Goal: Transaction & Acquisition: Subscribe to service/newsletter

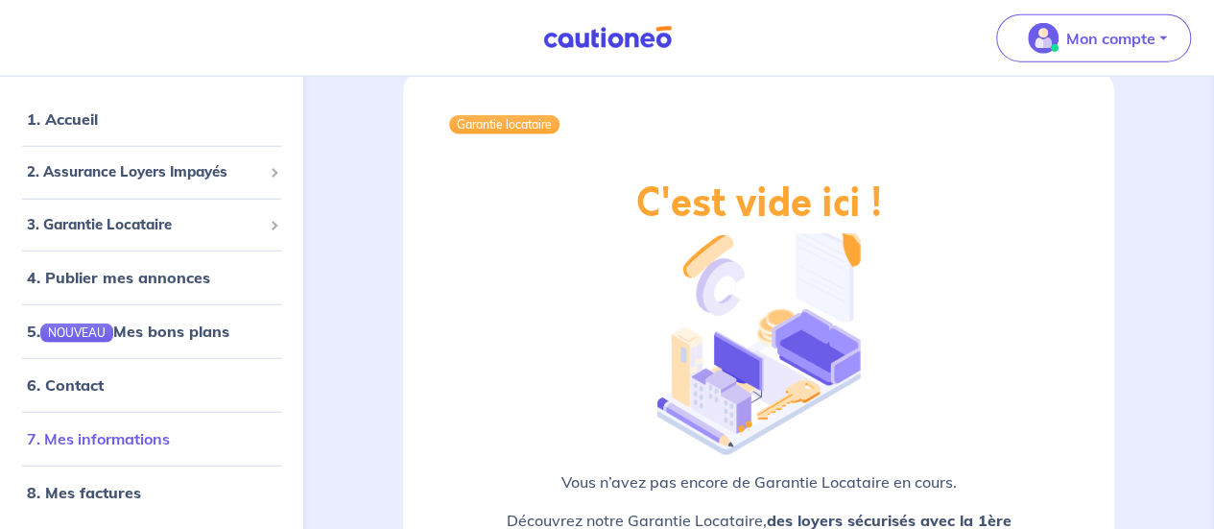
scroll to position [2486, 0]
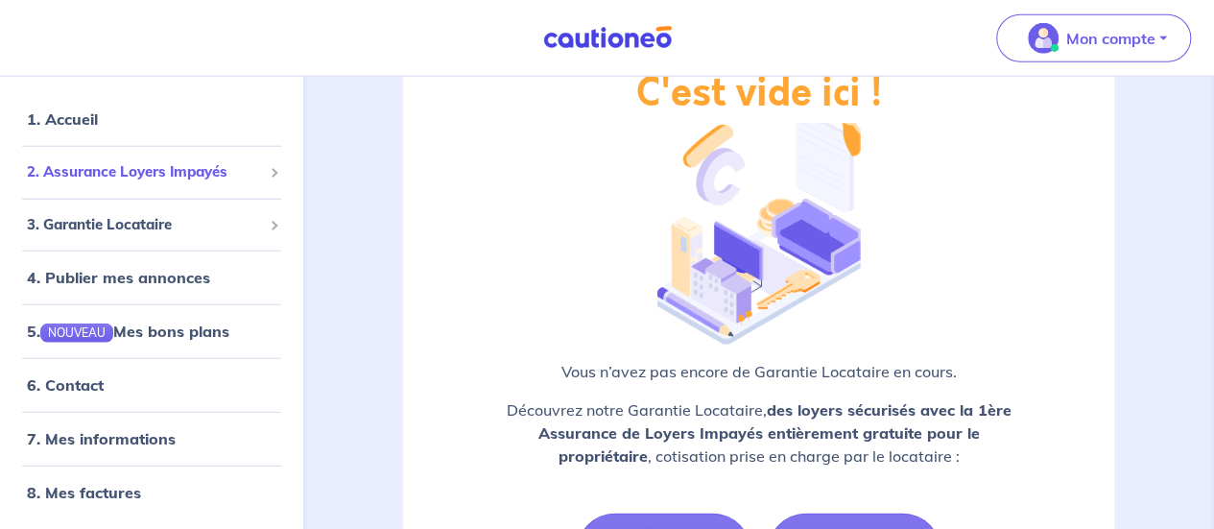
click at [186, 168] on span "2. Assurance Loyers Impayés" at bounding box center [144, 172] width 235 height 22
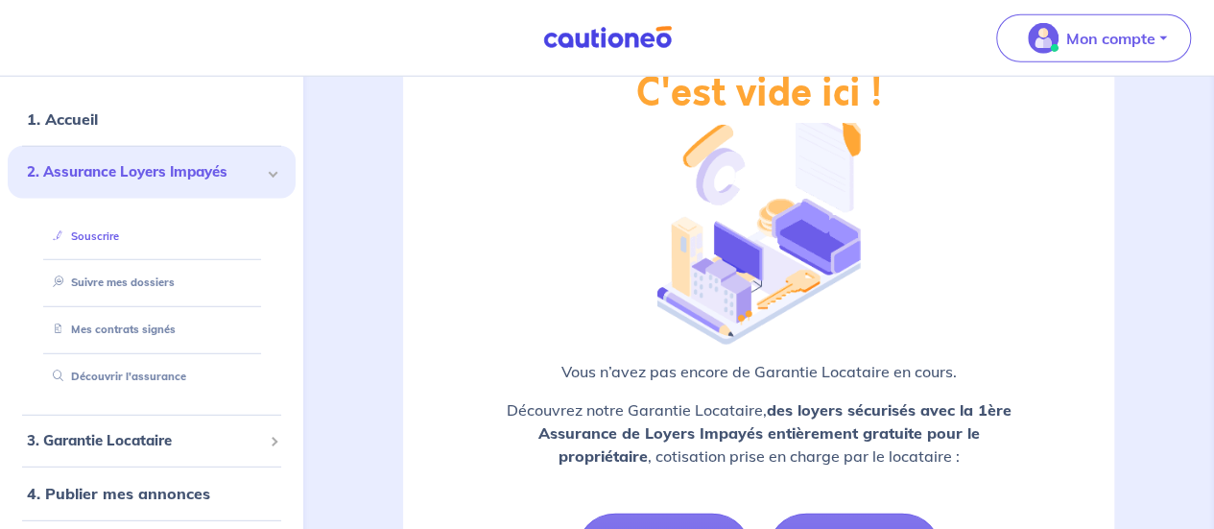
click at [107, 219] on li "Souscrire" at bounding box center [152, 236] width 242 height 47
click at [99, 233] on link "Souscrire" at bounding box center [82, 235] width 74 height 13
click at [157, 375] on link "Découvrir l'assurance" at bounding box center [114, 375] width 138 height 13
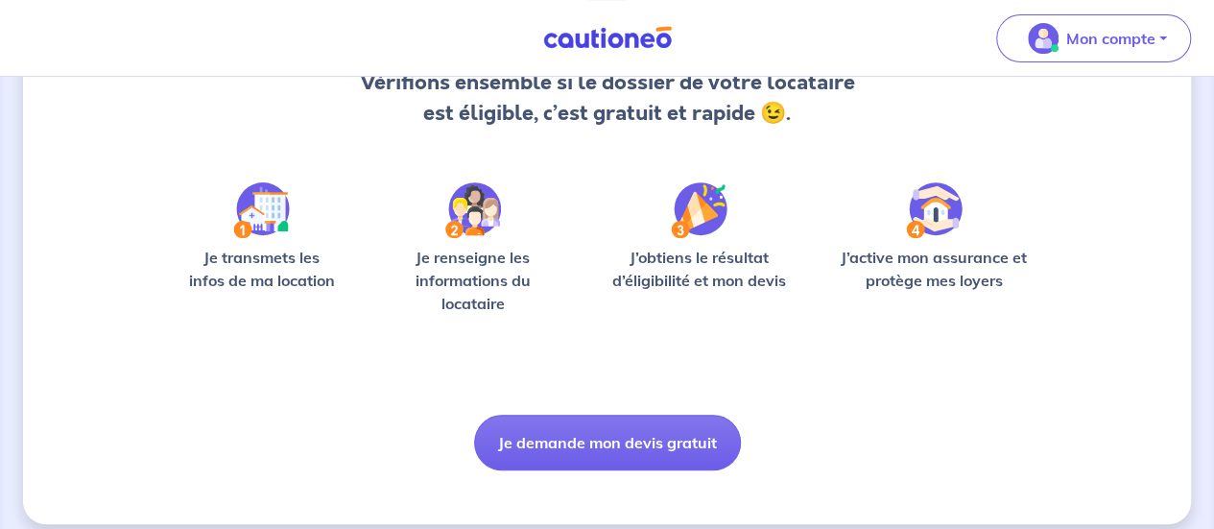
scroll to position [242, 0]
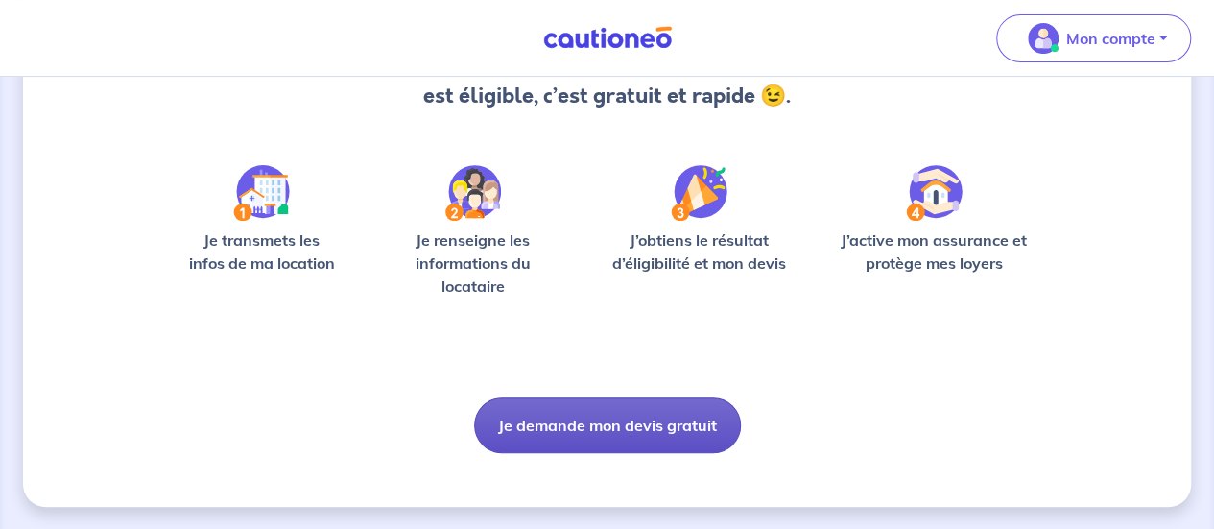
click at [567, 410] on button "Je demande mon devis gratuit" at bounding box center [607, 425] width 267 height 56
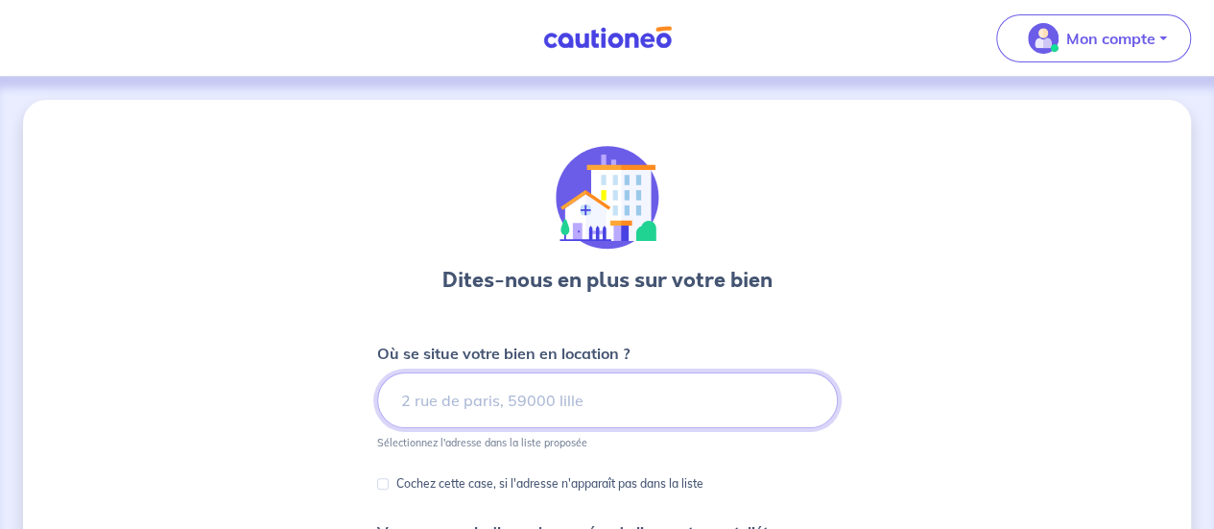
click at [563, 387] on input at bounding box center [607, 400] width 461 height 56
